Goal: Find specific page/section: Find specific page/section

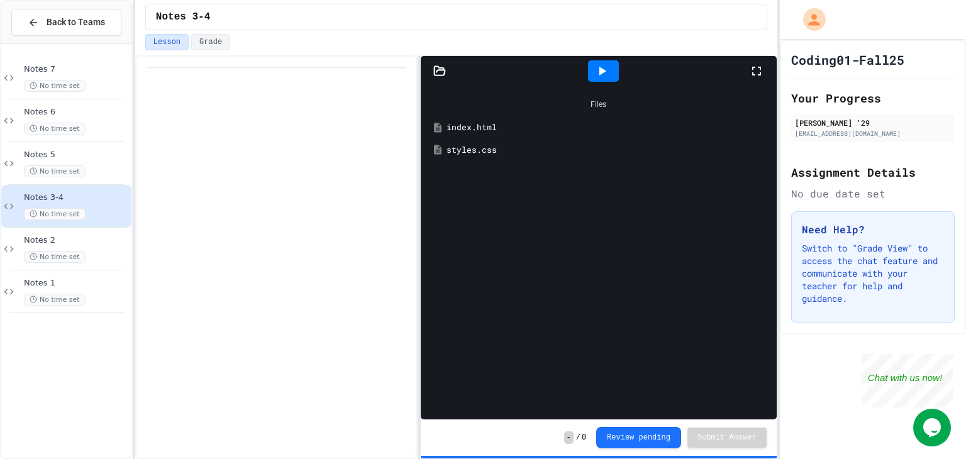
click at [589, 70] on div at bounding box center [603, 70] width 31 height 21
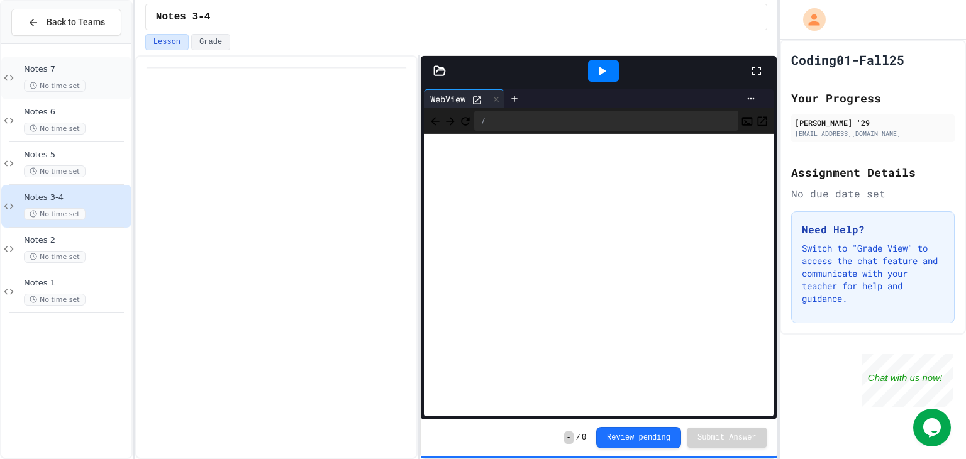
click at [50, 62] on div "Notes 7 No time set" at bounding box center [66, 78] width 130 height 43
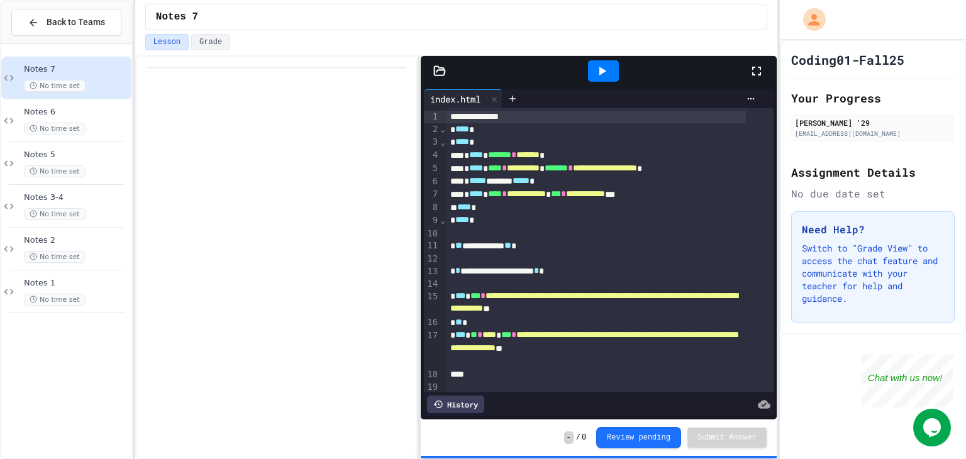
click at [749, 74] on icon at bounding box center [756, 71] width 15 height 15
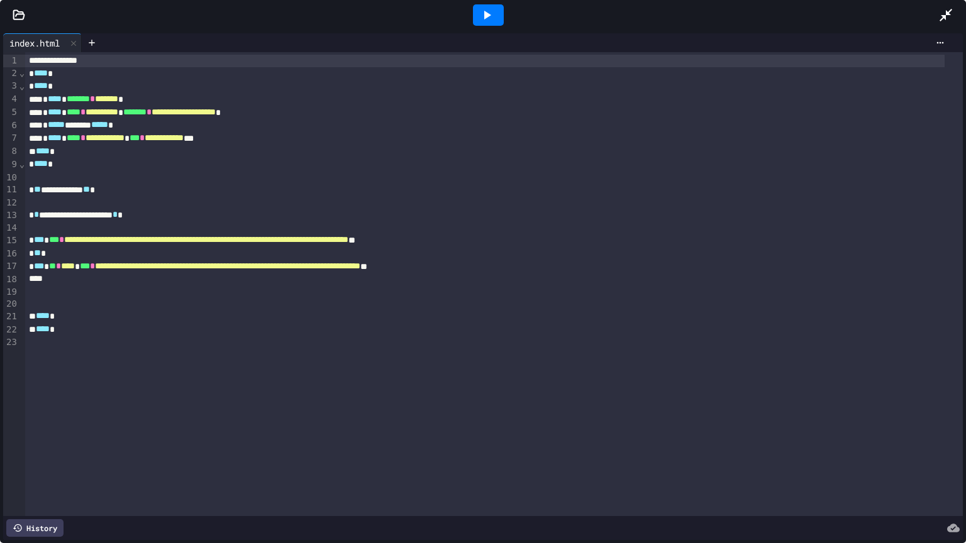
click at [954, 8] on div at bounding box center [952, 15] width 28 height 34
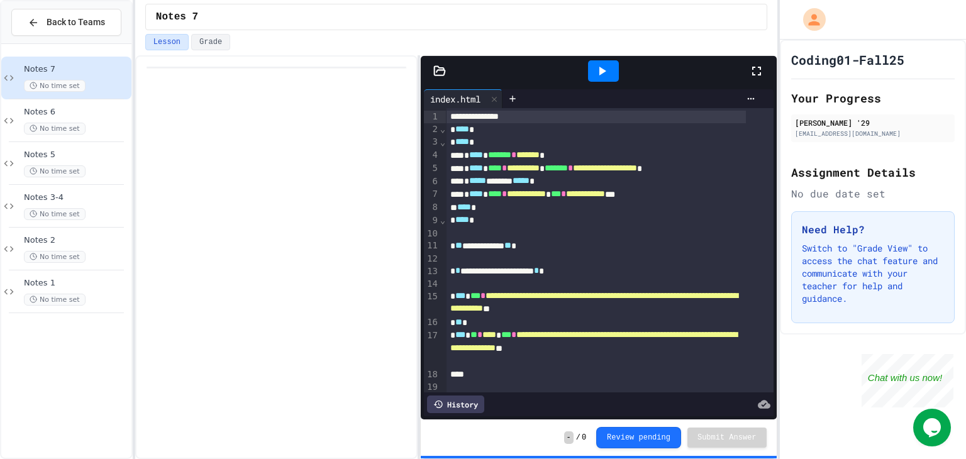
click at [338, 101] on p at bounding box center [289, 101] width 235 height 16
drag, startPoint x: 338, startPoint y: 91, endPoint x: 360, endPoint y: 203, distance: 114.6
click at [360, 203] on div at bounding box center [276, 257] width 282 height 404
